Goal: Information Seeking & Learning: Learn about a topic

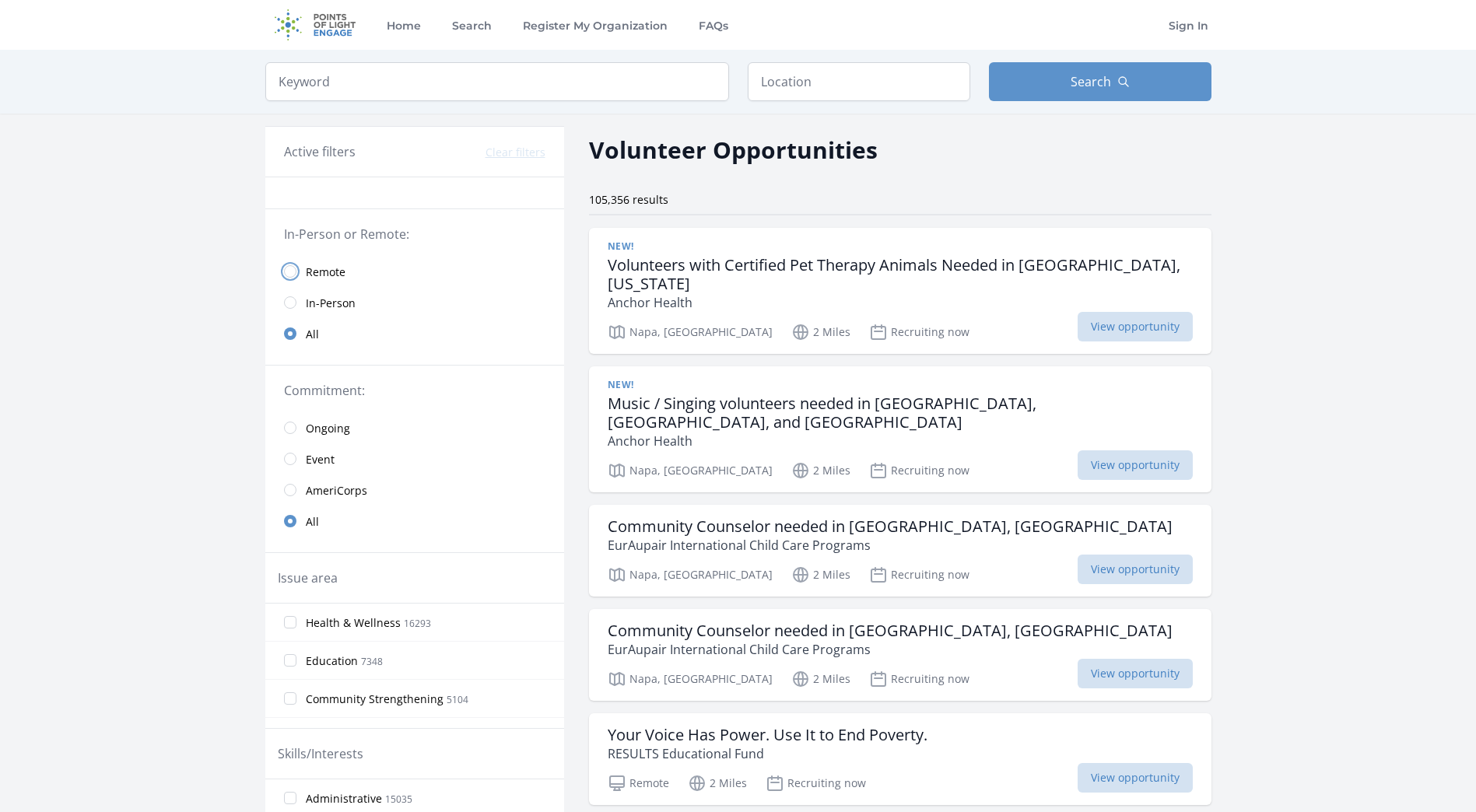
click at [288, 266] on input "radio" at bounding box center [290, 272] width 13 height 13
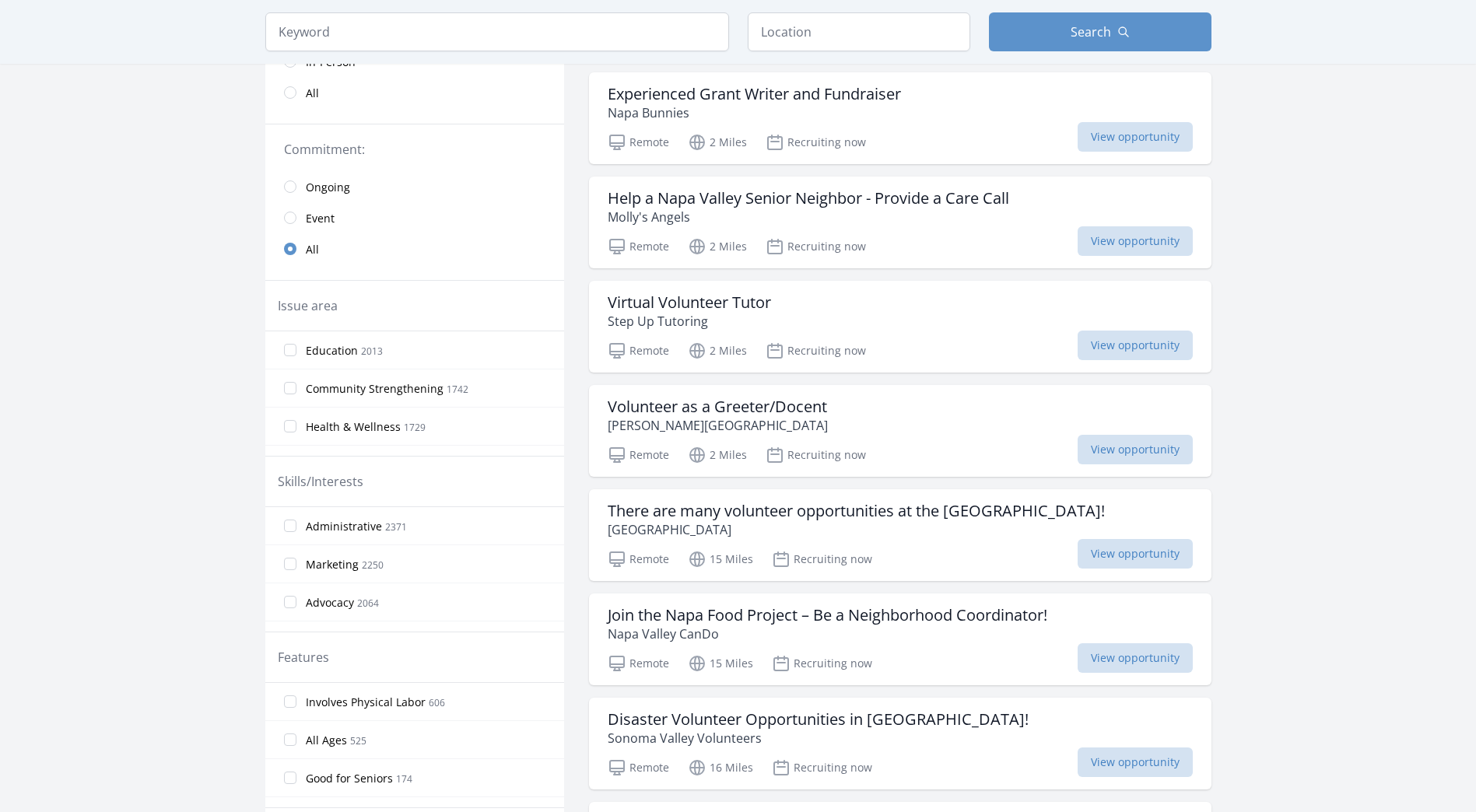
scroll to position [155, 0]
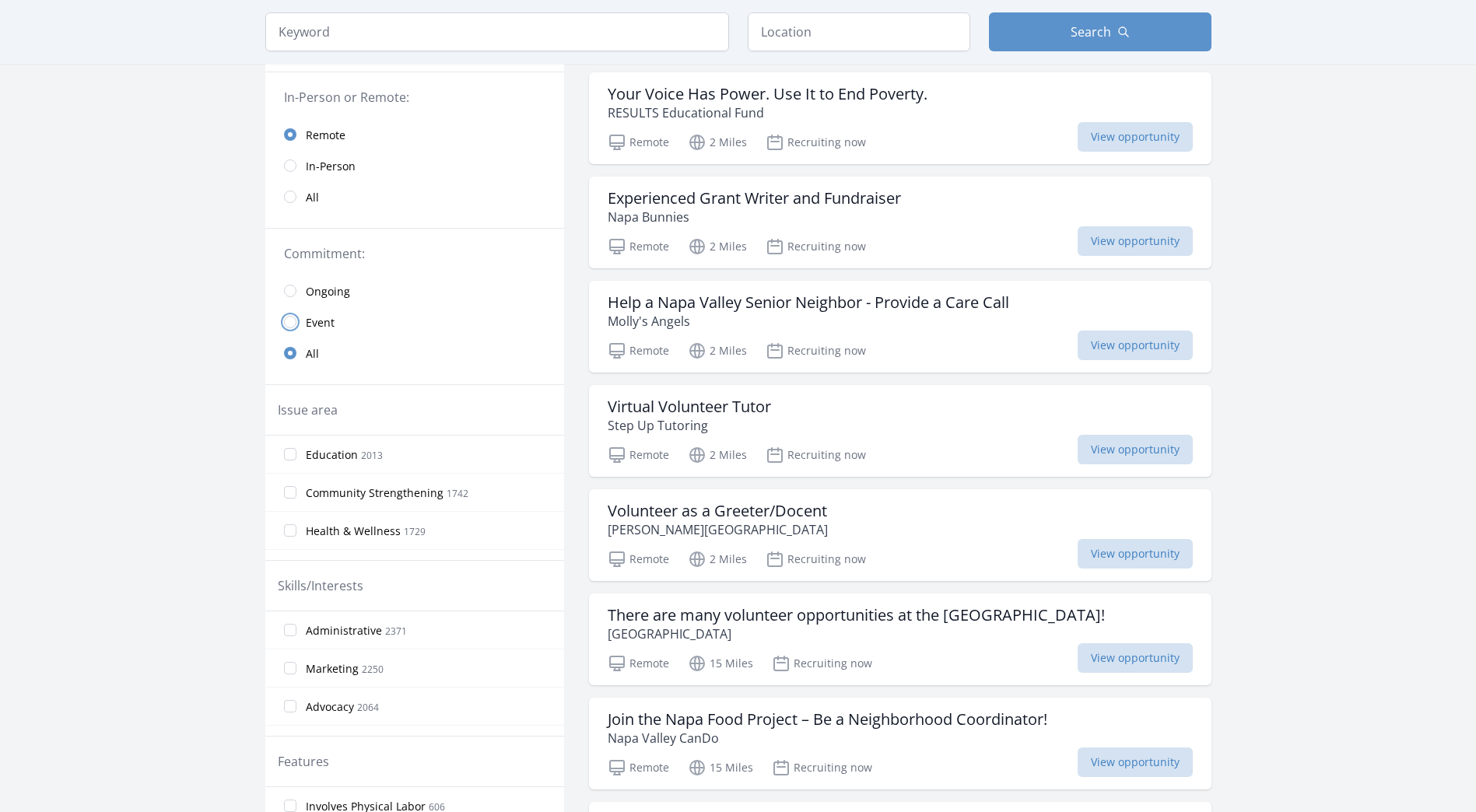
click at [287, 319] on input "radio" at bounding box center [290, 322] width 13 height 13
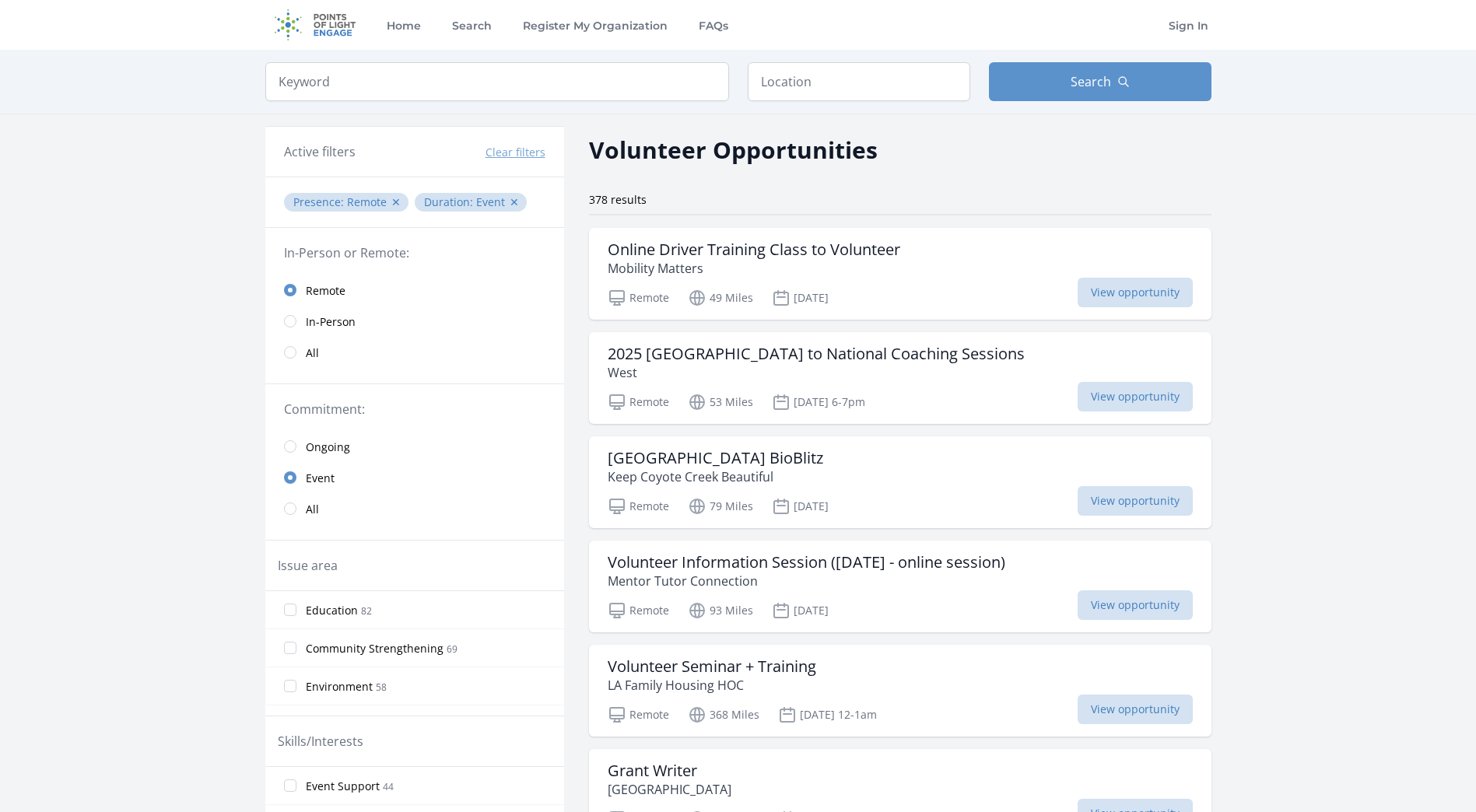
scroll to position [389, 0]
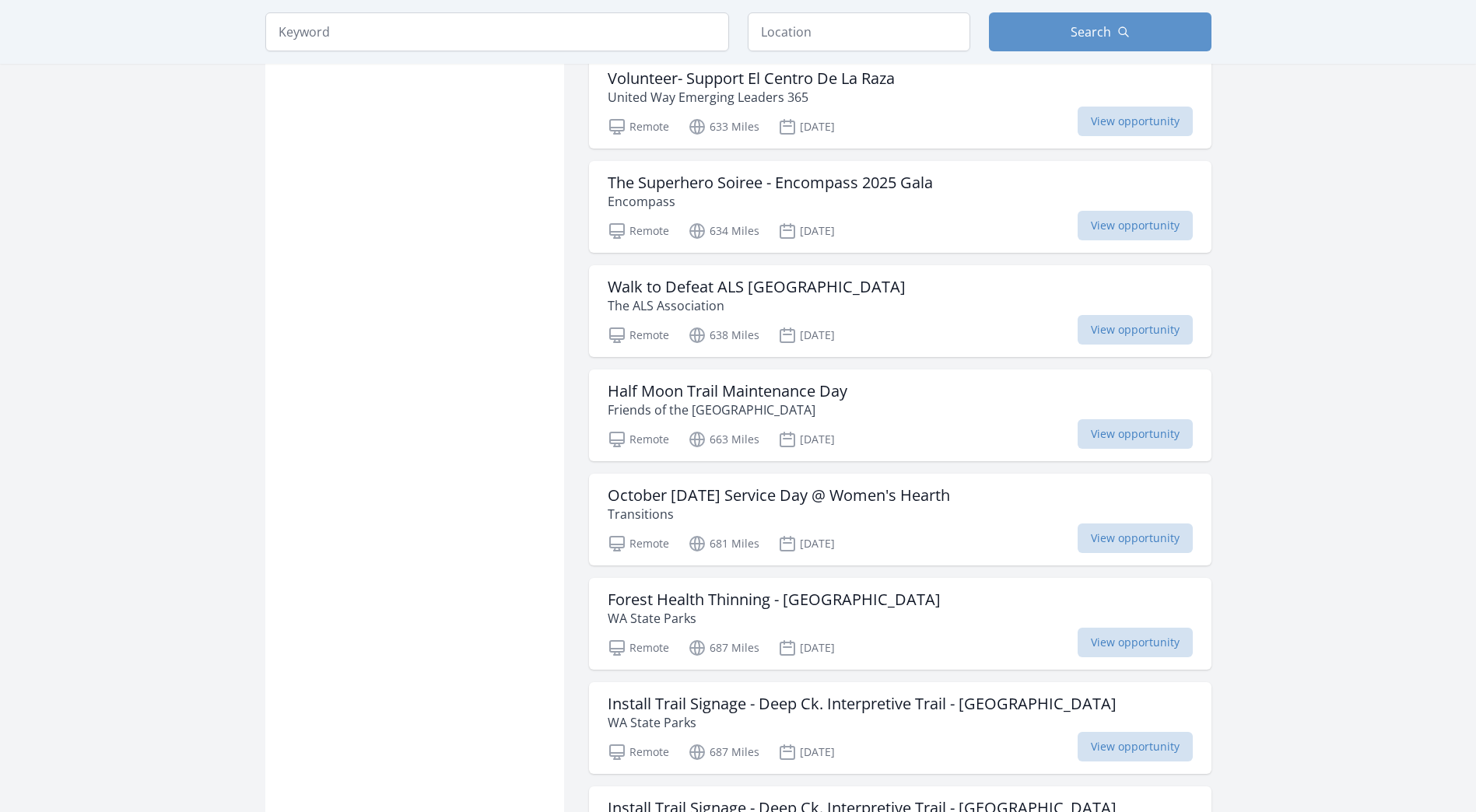
scroll to position [2023, 0]
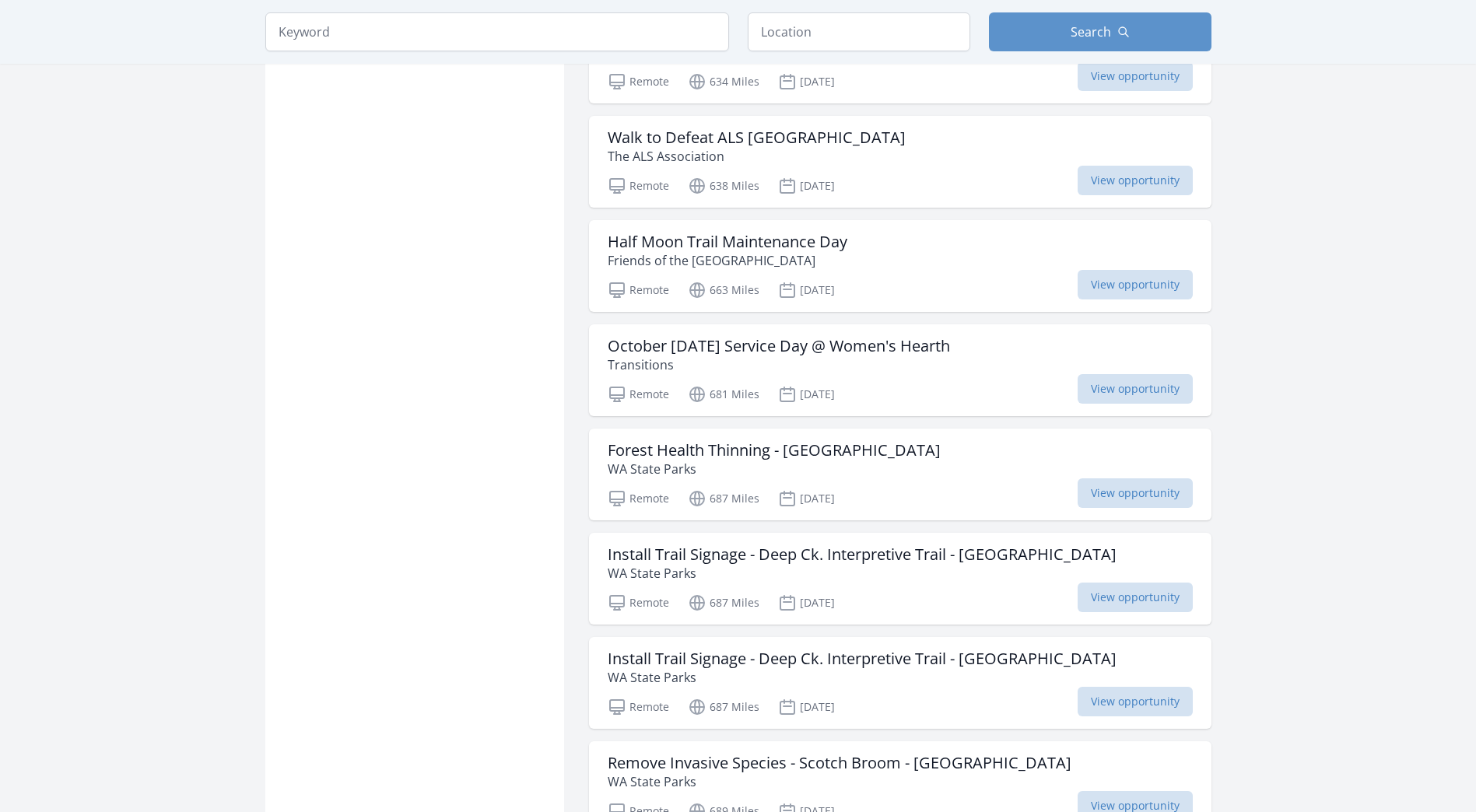
click at [1334, 359] on main "Keyword Location Search Active filters Clear filters :" at bounding box center [738, 263] width 1476 height 4474
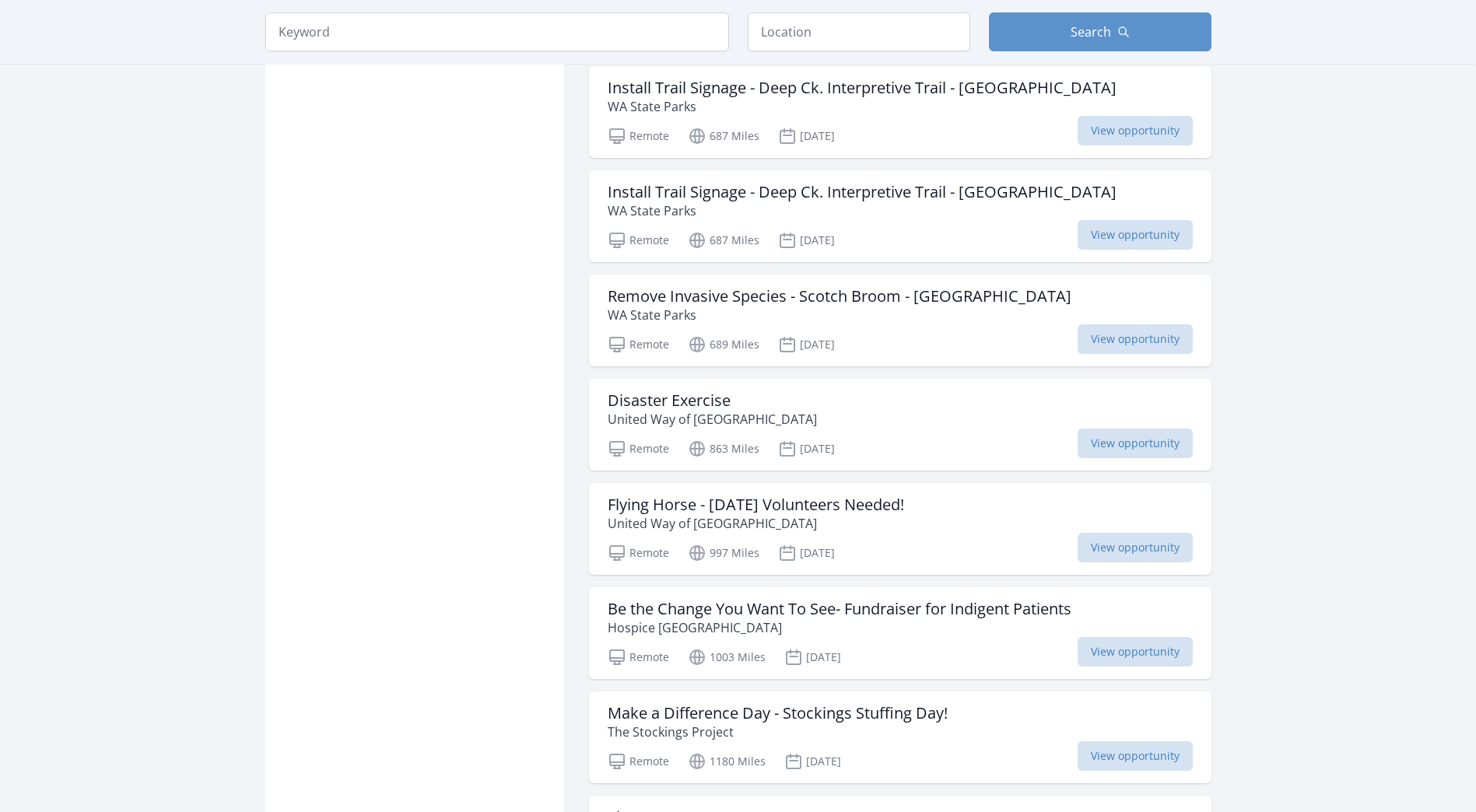
scroll to position [2879, 0]
